Goal: Transaction & Acquisition: Purchase product/service

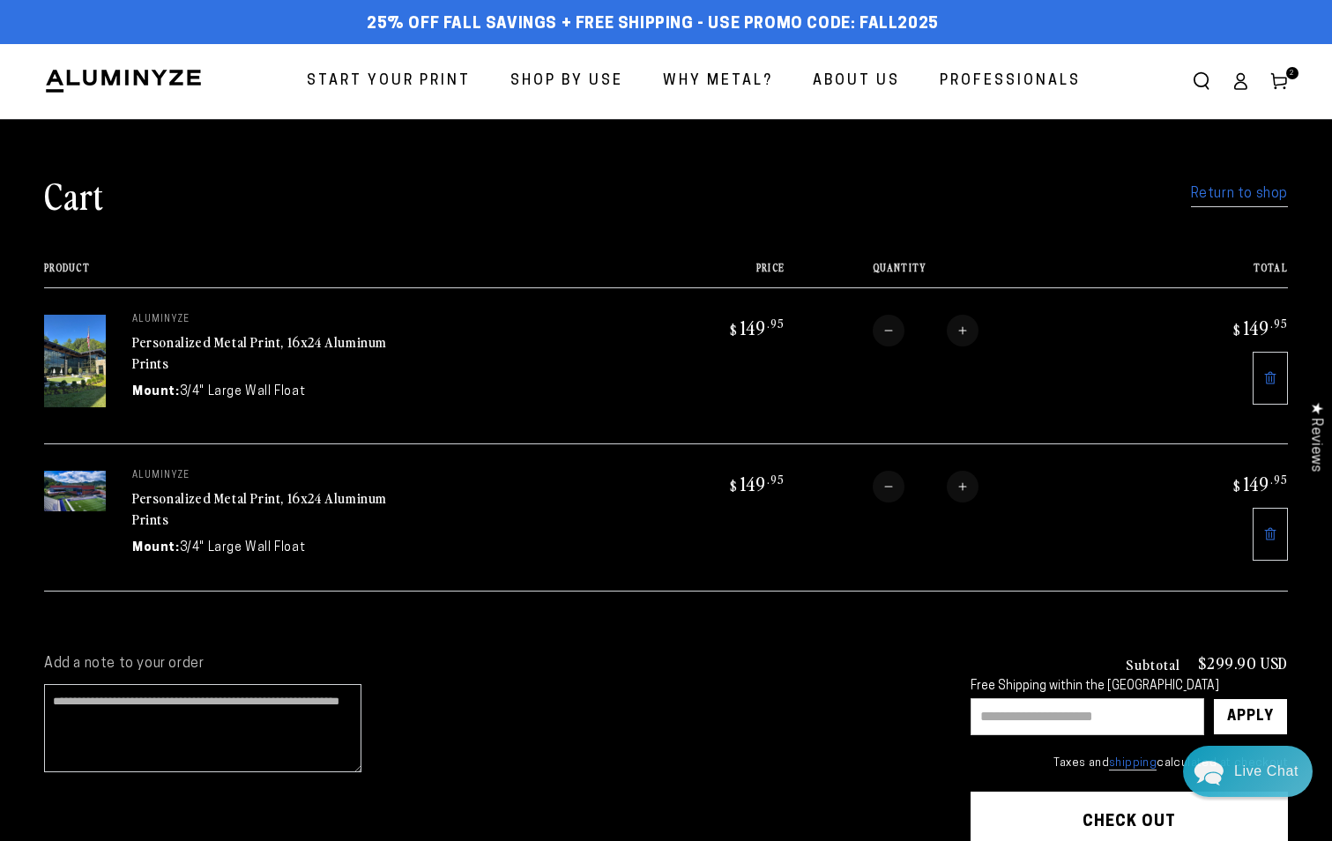
click at [1203, 198] on link "Return to shop" at bounding box center [1239, 195] width 97 height 26
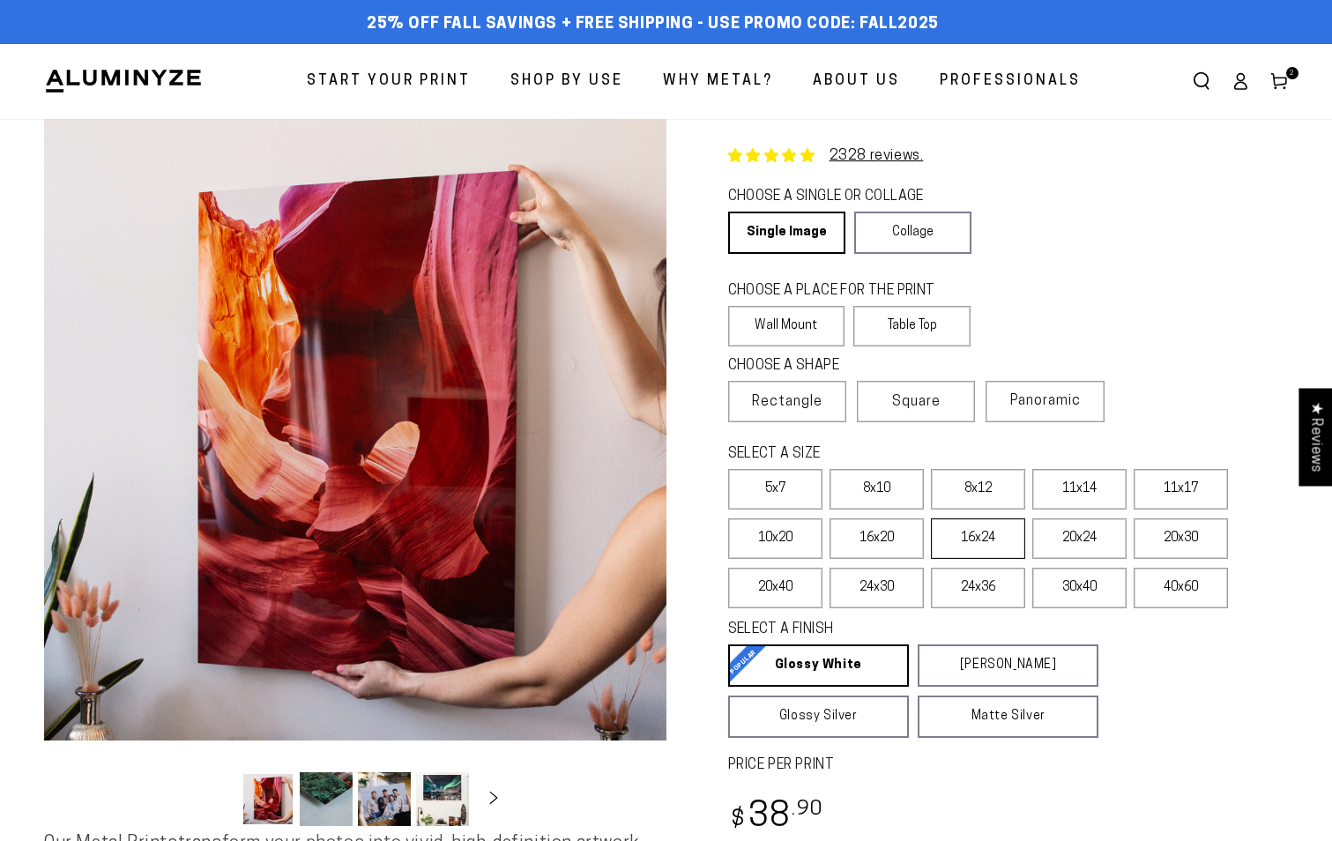
click at [958, 544] on label "16x24" at bounding box center [978, 538] width 94 height 41
click at [1084, 541] on label "20x24" at bounding box center [1079, 538] width 94 height 41
click at [994, 536] on label "16x24" at bounding box center [978, 538] width 94 height 41
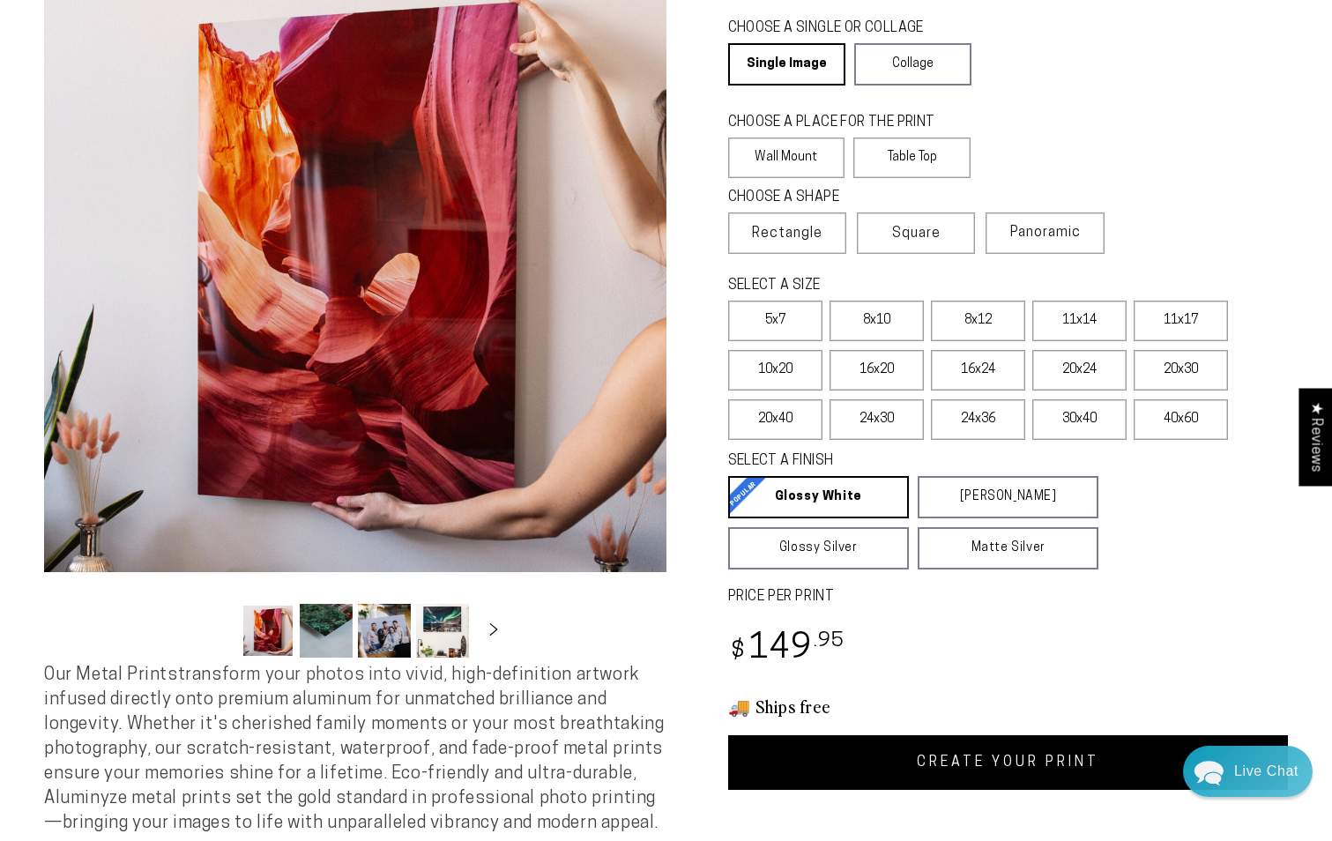
scroll to position [176, 0]
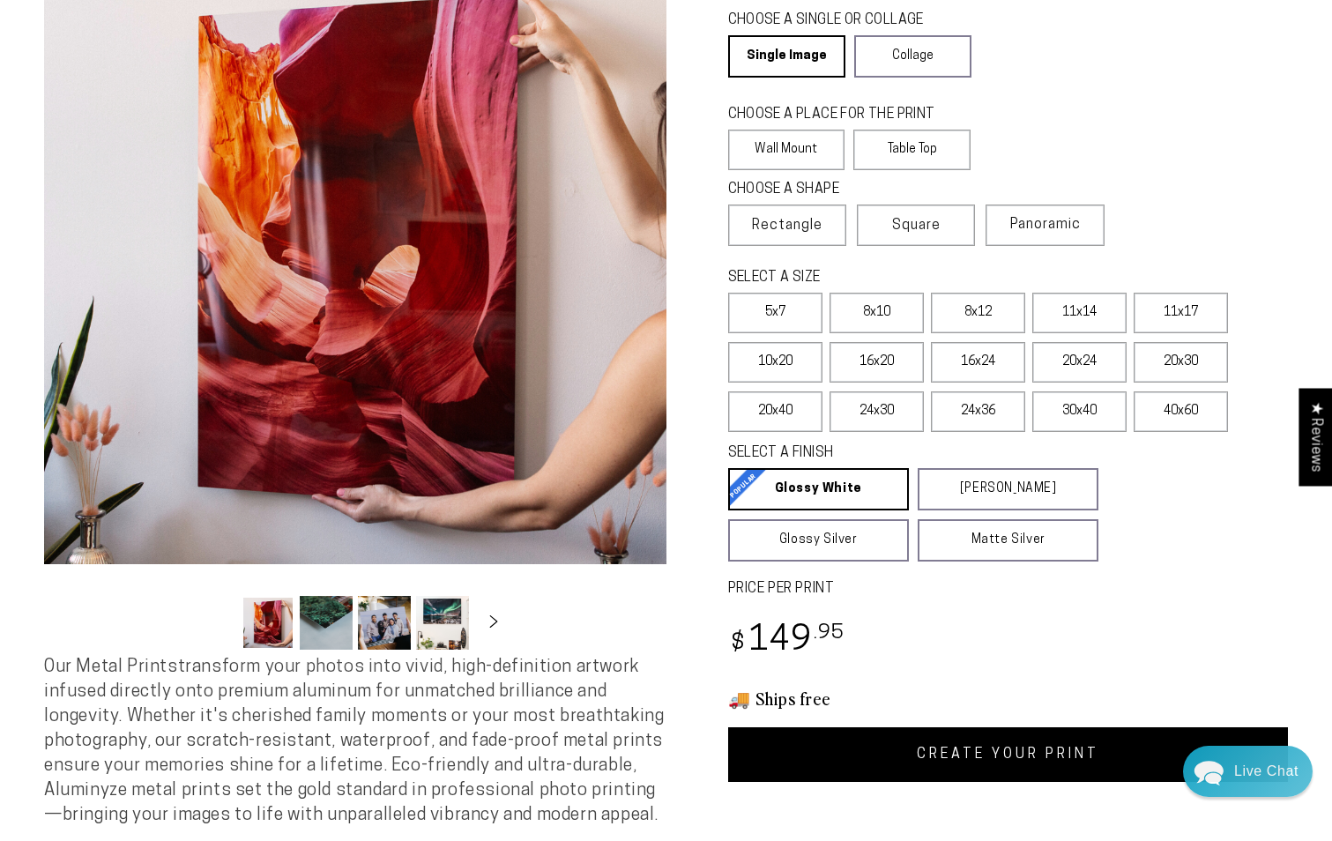
click at [1029, 762] on link "CREATE YOUR PRINT" at bounding box center [1008, 754] width 560 height 55
click at [1067, 365] on label "20x24" at bounding box center [1079, 362] width 94 height 41
drag, startPoint x: 997, startPoint y: 734, endPoint x: 1001, endPoint y: 726, distance: 9.1
click at [997, 734] on link "CREATE YOUR PRINT" at bounding box center [1008, 754] width 560 height 55
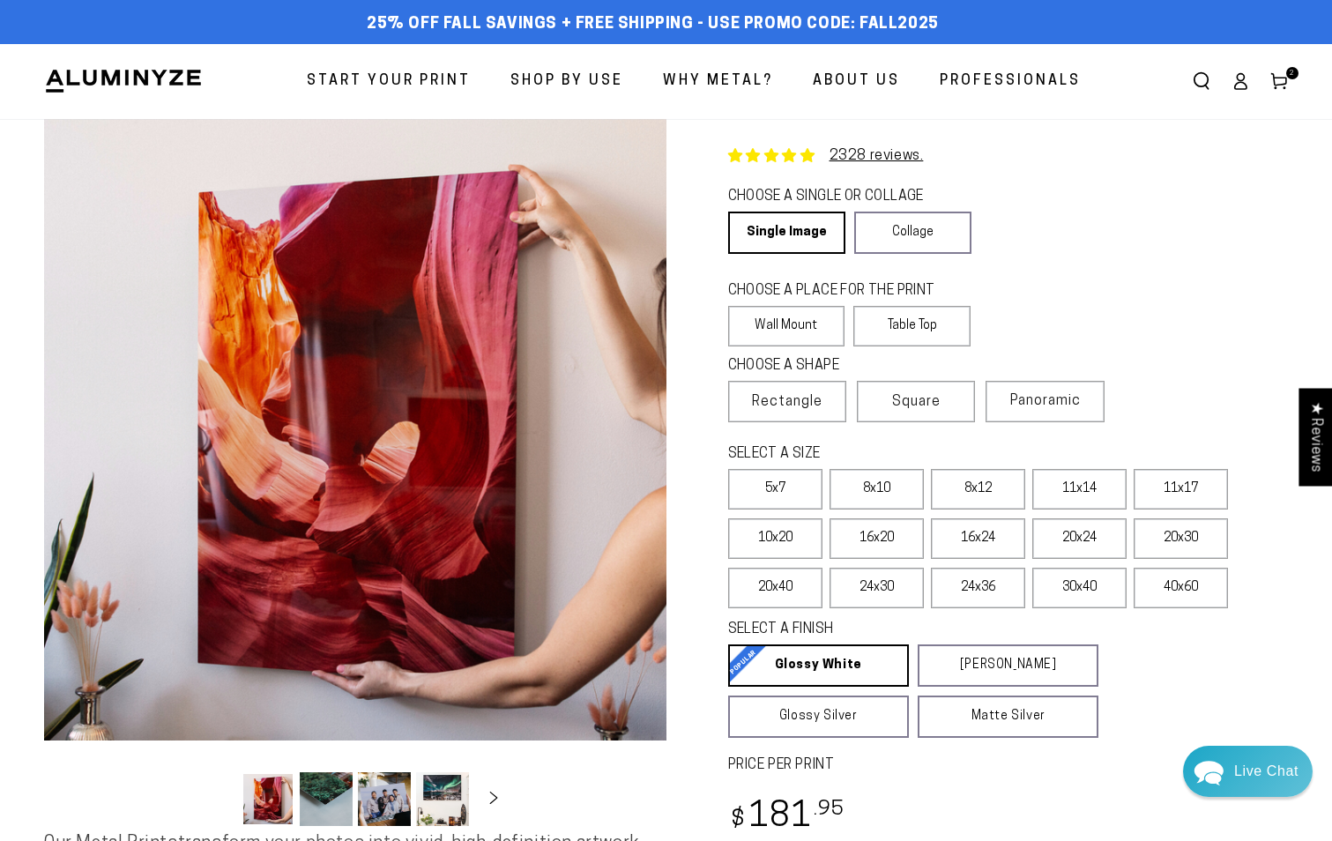
drag, startPoint x: 1282, startPoint y: 75, endPoint x: 1269, endPoint y: 85, distance: 16.9
click at [1282, 76] on icon at bounding box center [1279, 81] width 18 height 18
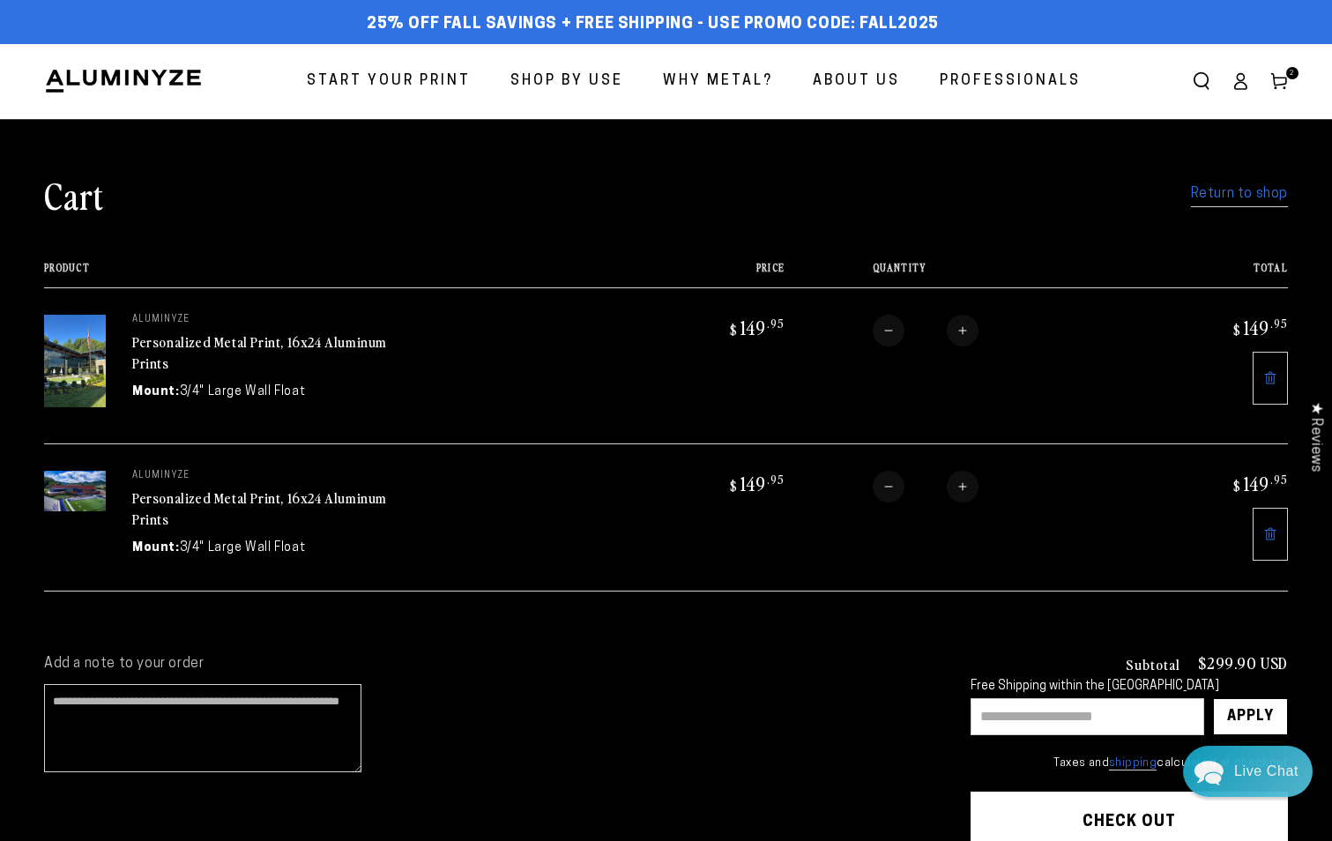
click at [92, 363] on img at bounding box center [75, 361] width 62 height 93
click at [240, 335] on link "Personalized Metal Print, 16x24 Aluminum Prints" at bounding box center [259, 352] width 255 height 42
click at [98, 489] on img at bounding box center [75, 491] width 62 height 41
click at [288, 488] on link "Personalized Metal Print, 16x24 Aluminum Prints" at bounding box center [259, 508] width 255 height 42
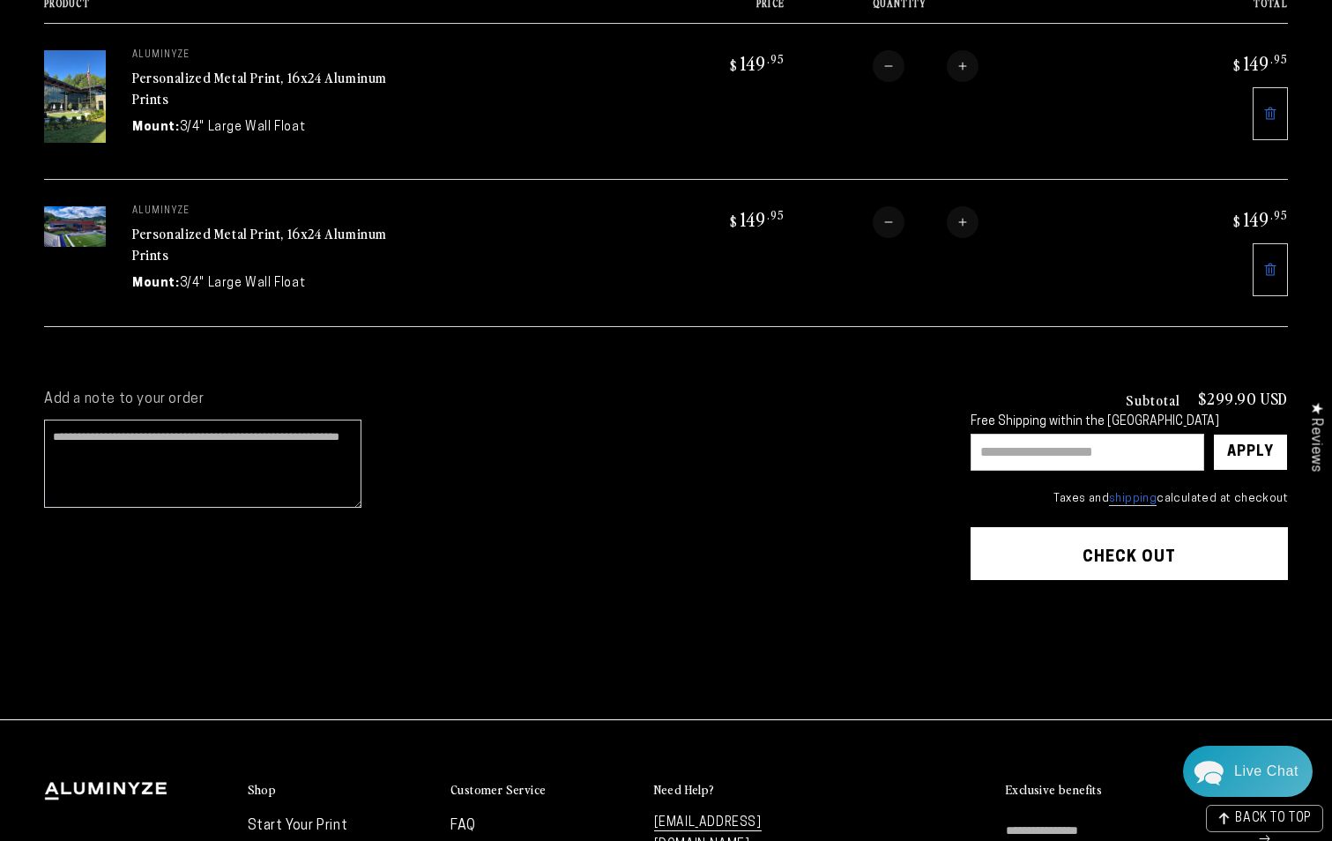
click at [1141, 453] on input "text" at bounding box center [1087, 452] width 234 height 37
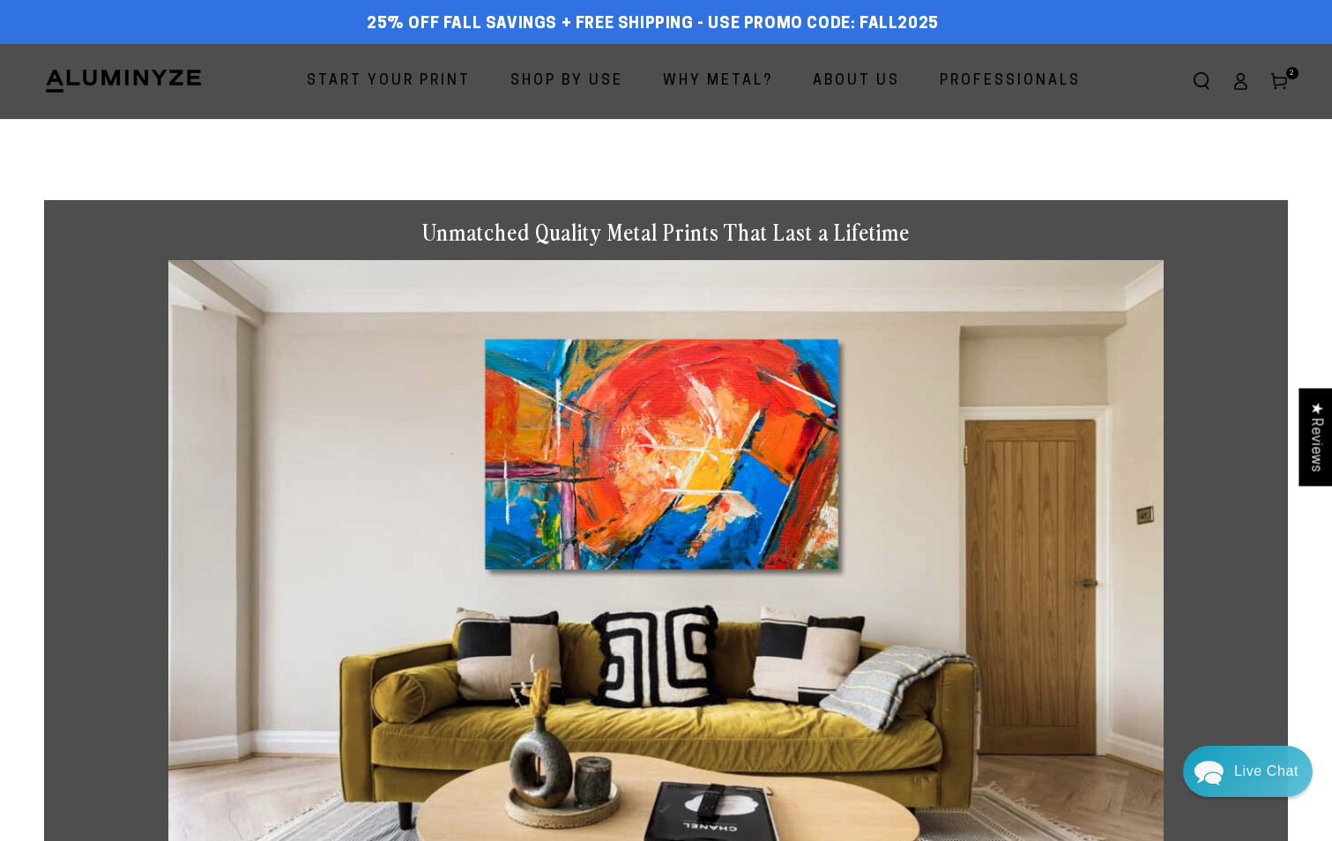
click at [1280, 57] on header "Start Your Print Shop By Use Shop By Use For Home For Business" at bounding box center [666, 81] width 1332 height 75
click at [1281, 78] on icon at bounding box center [1279, 81] width 18 height 18
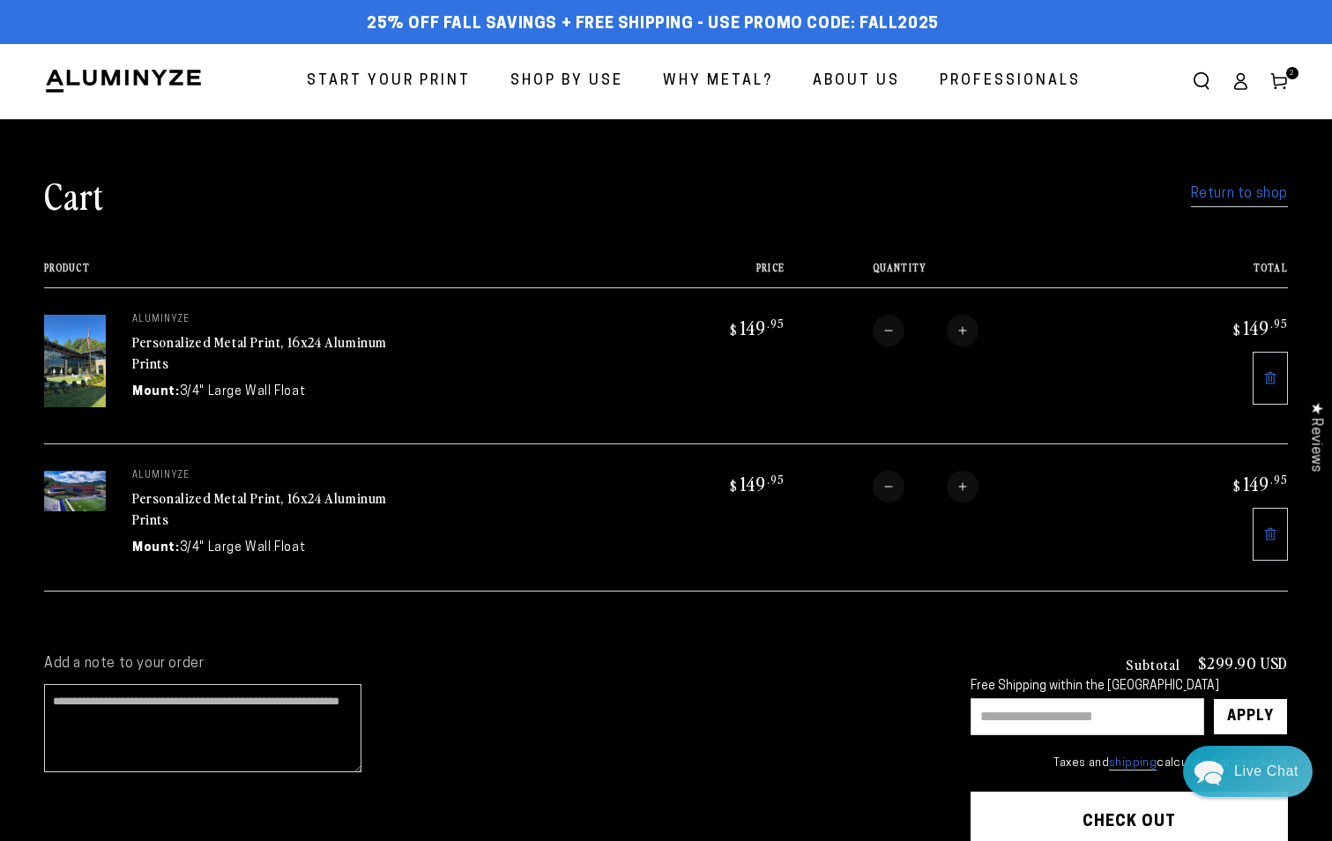
click at [1072, 721] on input "text" at bounding box center [1087, 716] width 234 height 37
type input "*"
type input "****"
click at [1228, 705] on div "Apply" at bounding box center [1250, 716] width 47 height 35
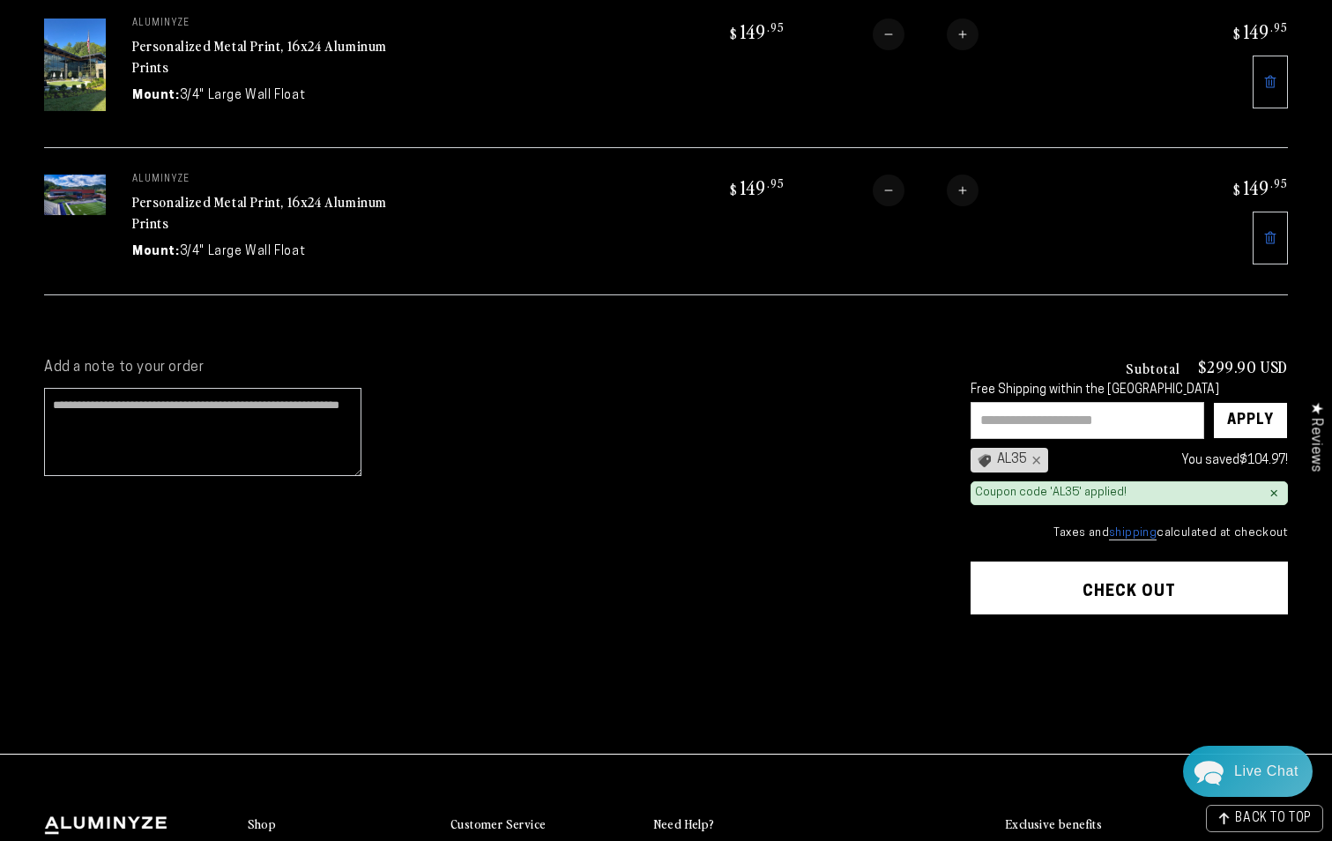
scroll to position [264, 0]
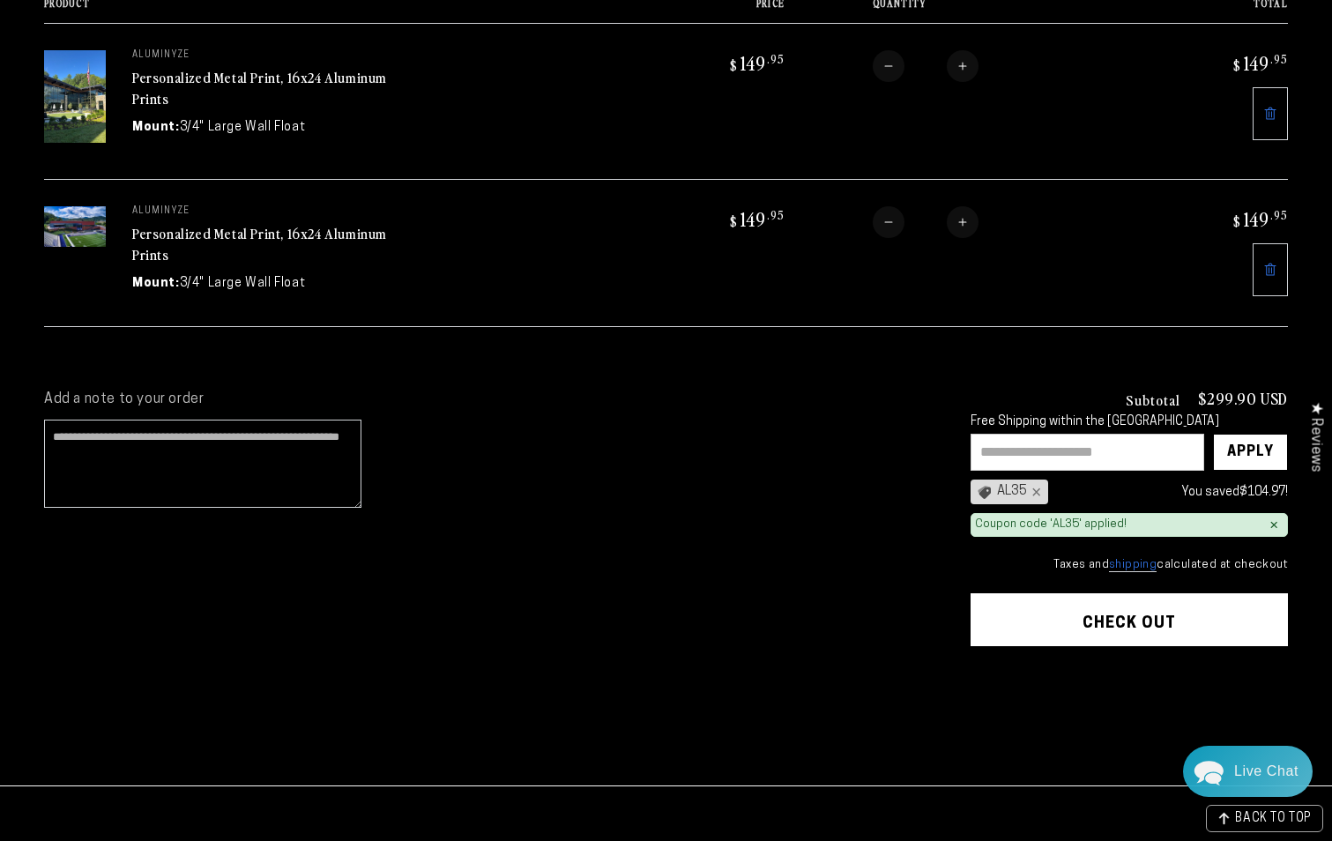
drag, startPoint x: 1029, startPoint y: 620, endPoint x: 1044, endPoint y: 624, distance: 15.4
click at [1029, 621] on button "Check out" at bounding box center [1128, 619] width 317 height 53
